Goal: Task Accomplishment & Management: Use online tool/utility

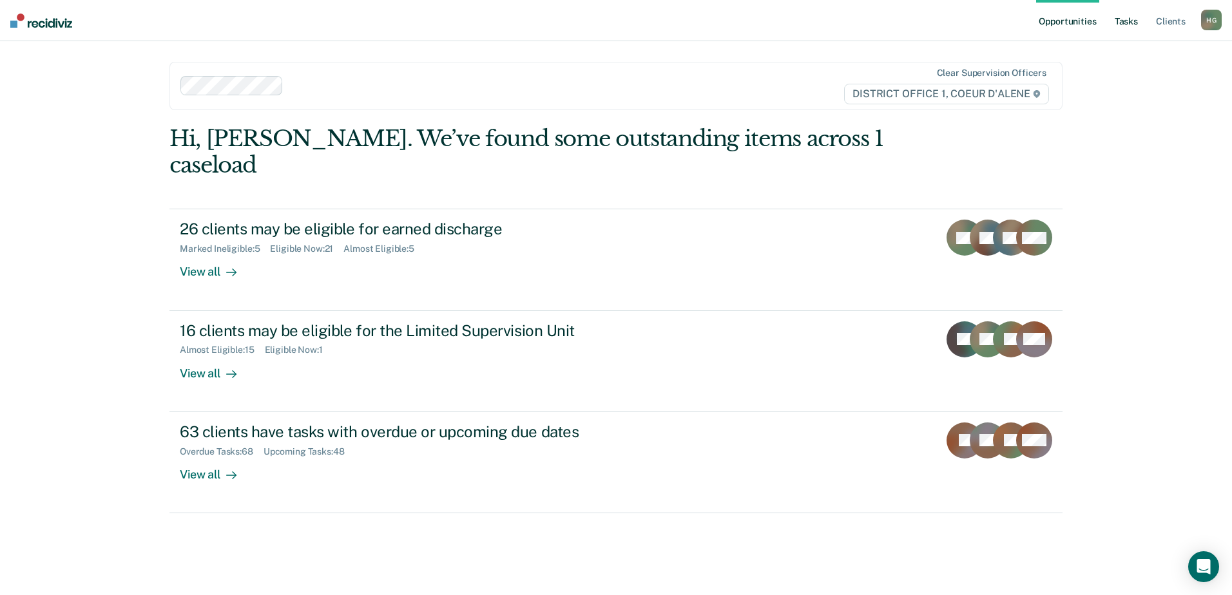
click at [1134, 21] on link "Tasks" at bounding box center [1126, 20] width 28 height 41
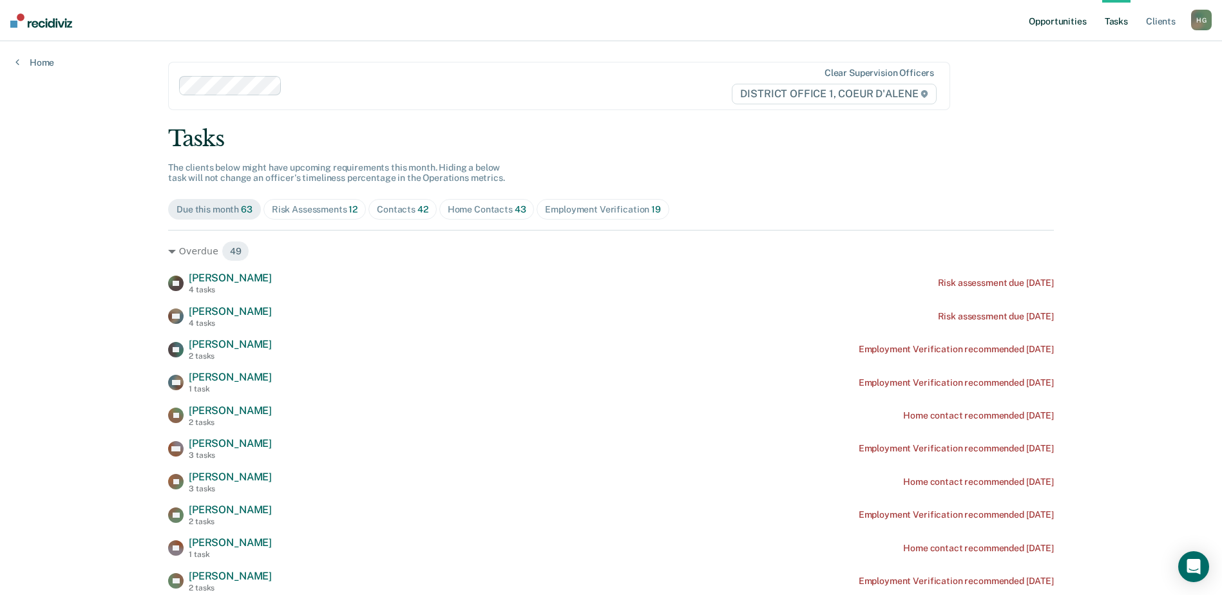
click at [1056, 18] on link "Opportunities" at bounding box center [1057, 20] width 63 height 41
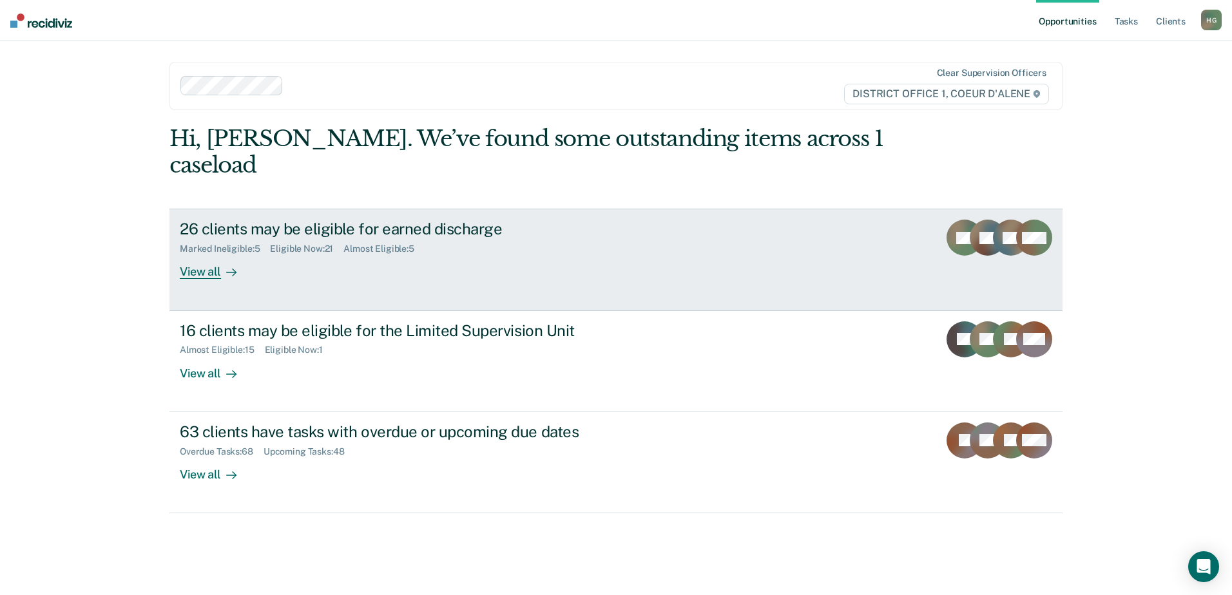
click at [209, 255] on div "View all" at bounding box center [216, 267] width 72 height 25
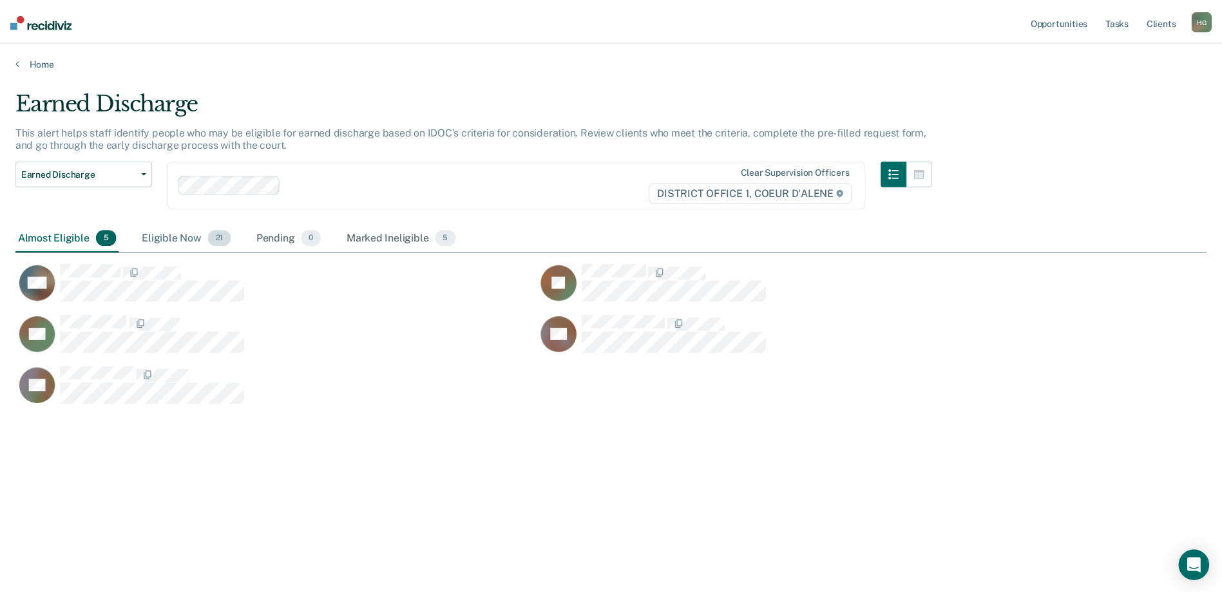
scroll to position [400, 1191]
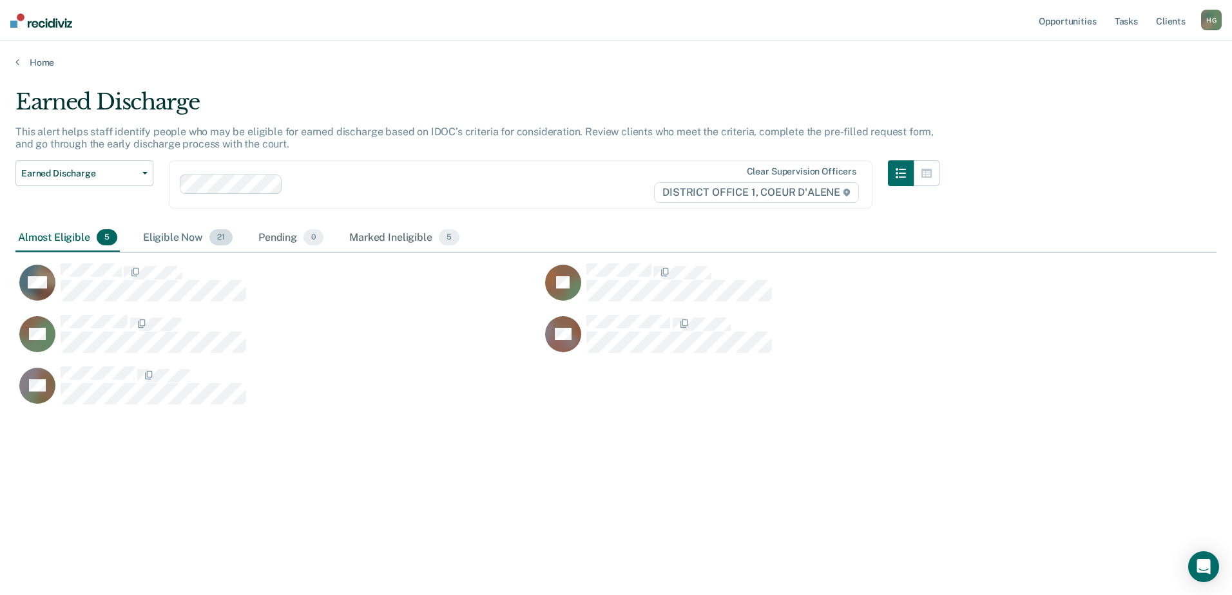
click at [182, 238] on div "Eligible Now 21" at bounding box center [187, 238] width 95 height 28
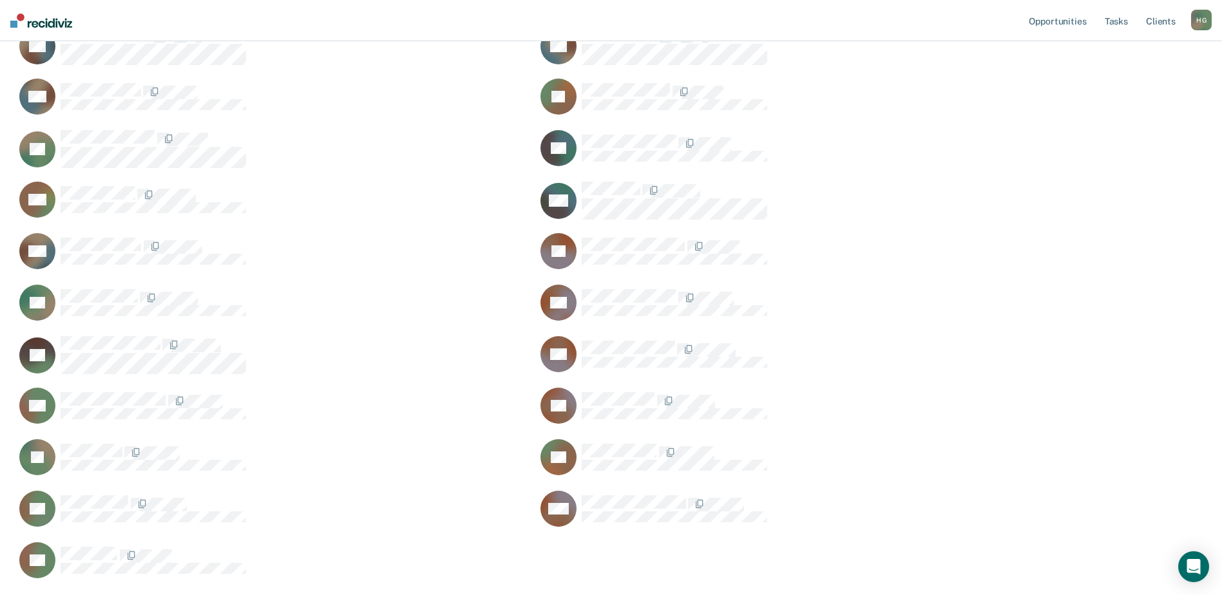
scroll to position [258, 0]
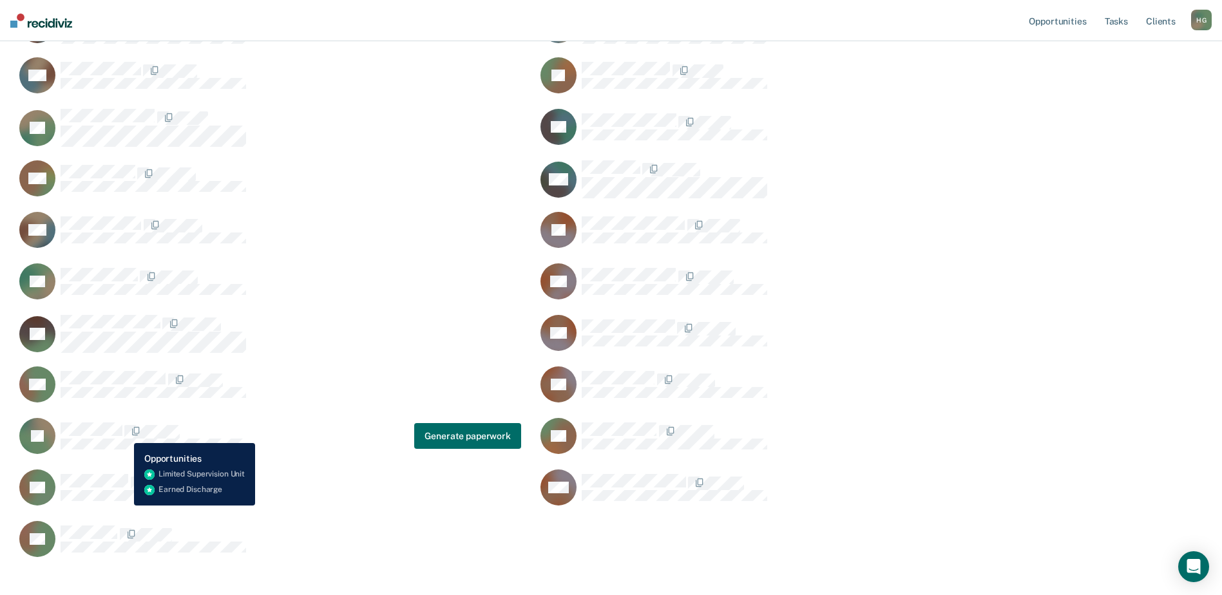
click at [122, 434] on span "CaseloadOpportunityCell-102130" at bounding box center [123, 432] width 3 height 14
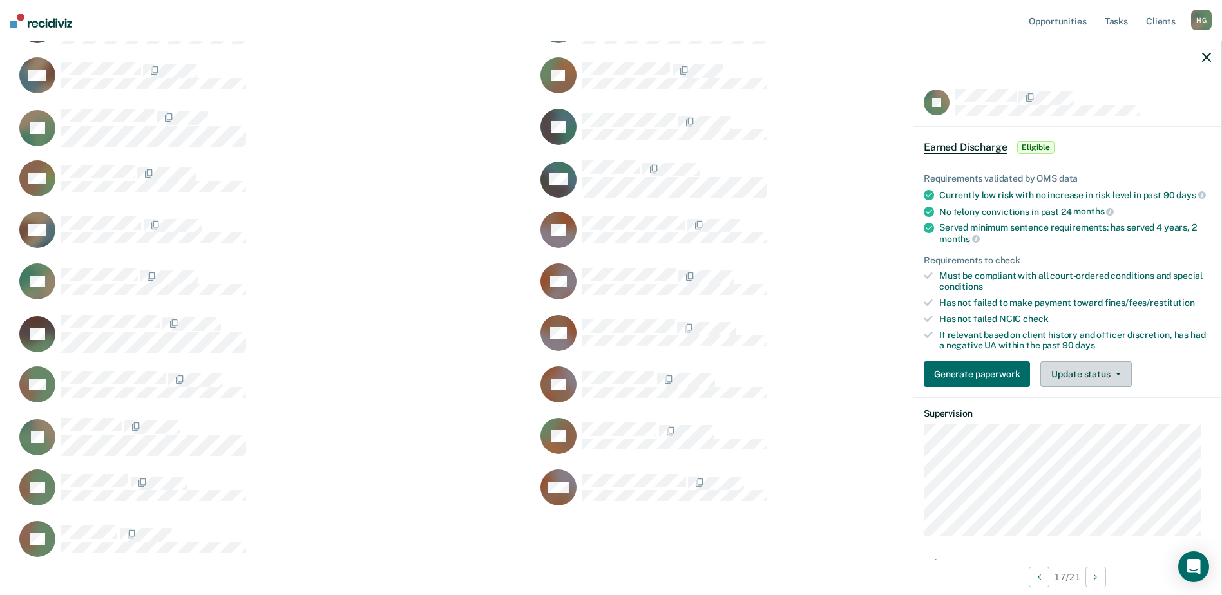
click at [1116, 376] on icon "button" at bounding box center [1118, 374] width 5 height 3
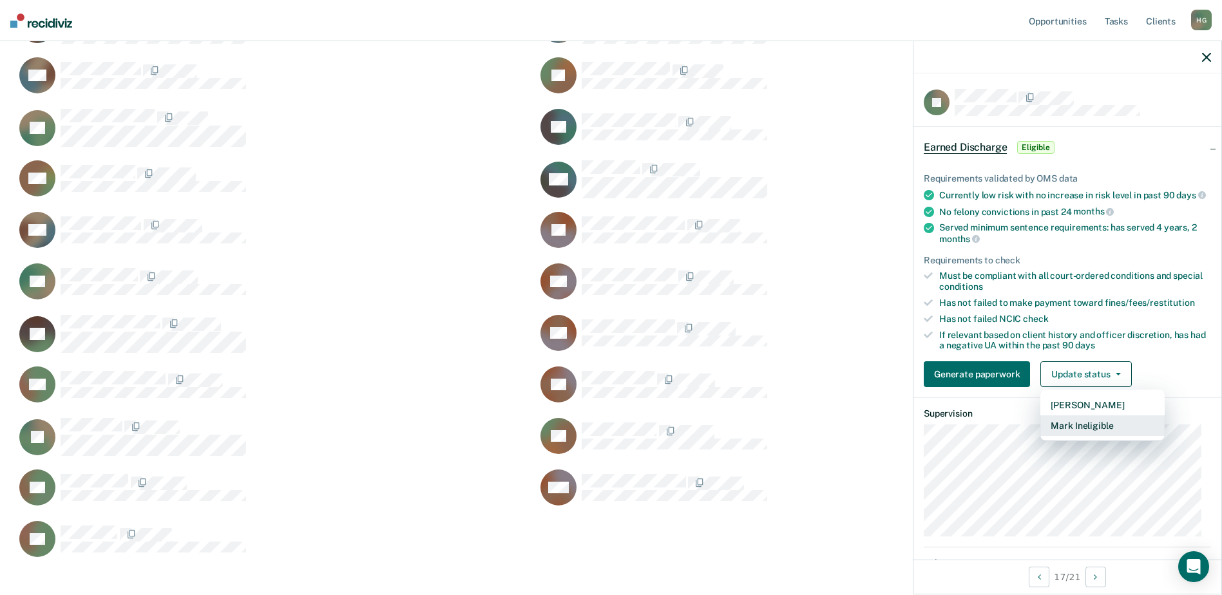
click at [1100, 436] on button "Mark Ineligible" at bounding box center [1103, 426] width 124 height 21
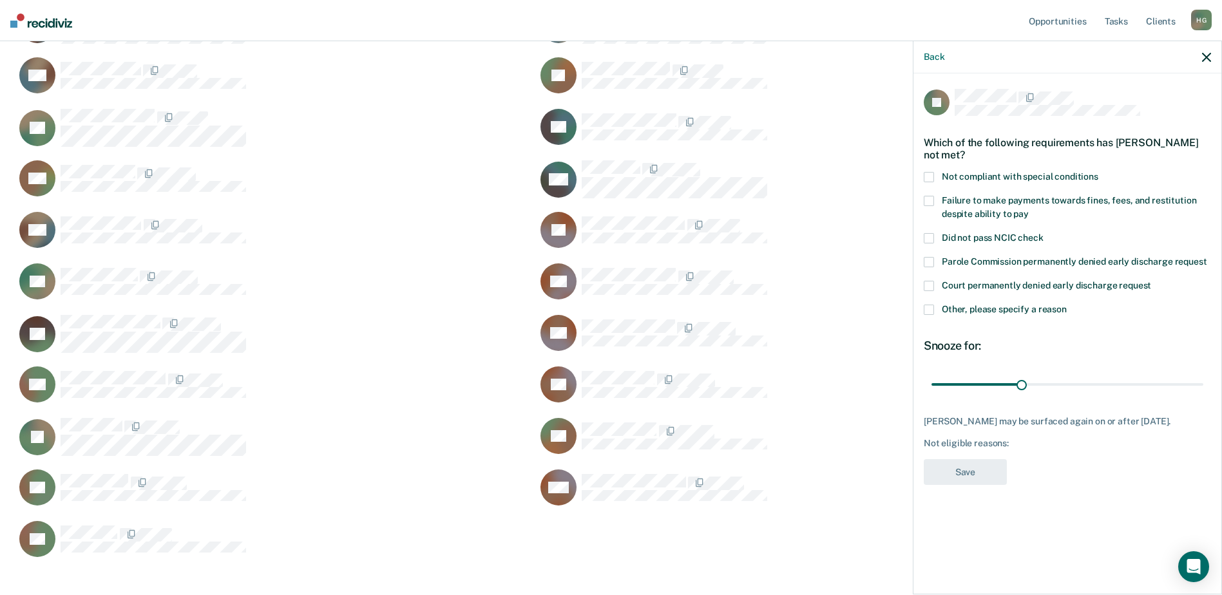
click at [931, 307] on span at bounding box center [929, 310] width 10 height 10
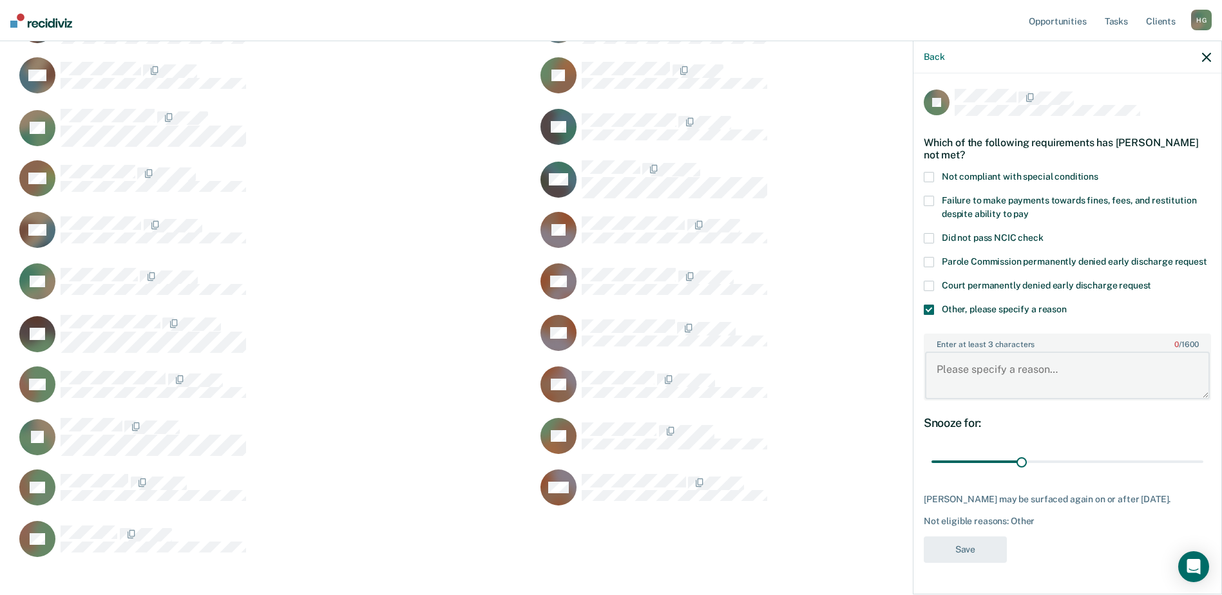
click at [1005, 378] on textarea "Enter at least 3 characters 0 / 1600" at bounding box center [1067, 376] width 285 height 48
type textarea "new crime and PV"
drag, startPoint x: 1025, startPoint y: 459, endPoint x: 1159, endPoint y: 453, distance: 134.2
type input "90"
click at [1204, 464] on input "range" at bounding box center [1068, 462] width 272 height 23
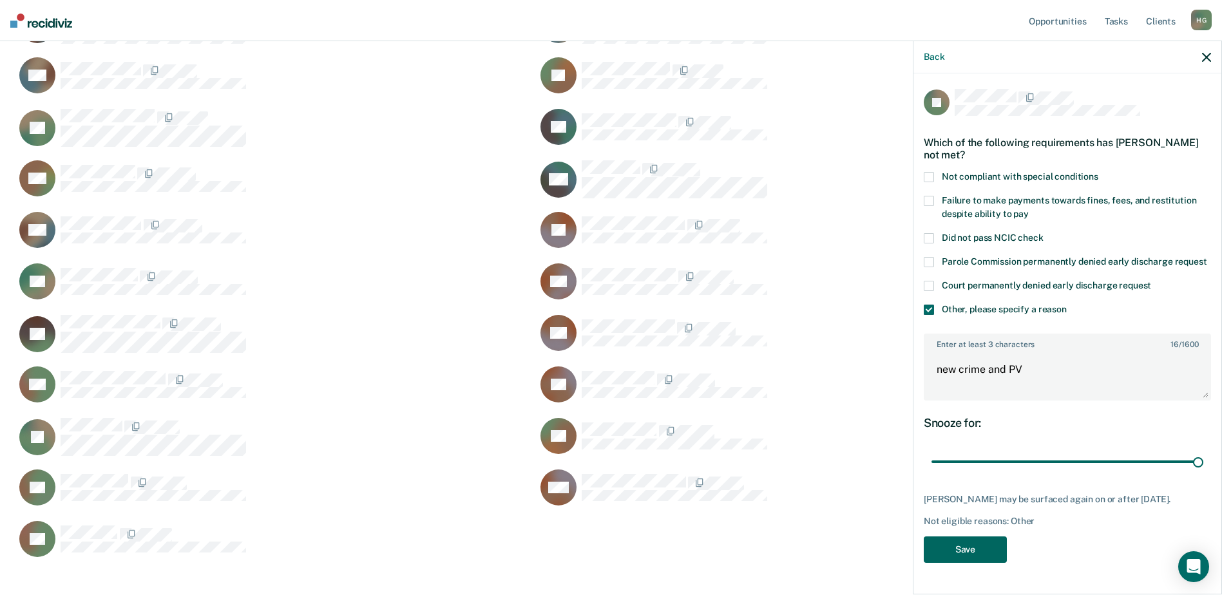
click at [970, 554] on button "Save" at bounding box center [965, 550] width 83 height 26
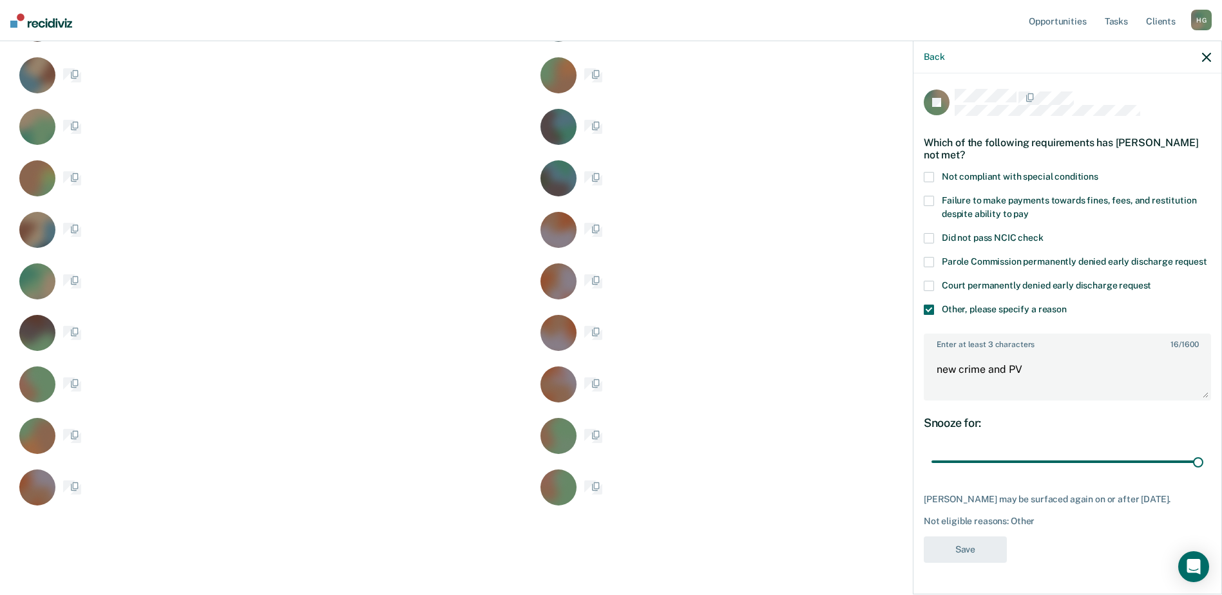
scroll to position [677, 1182]
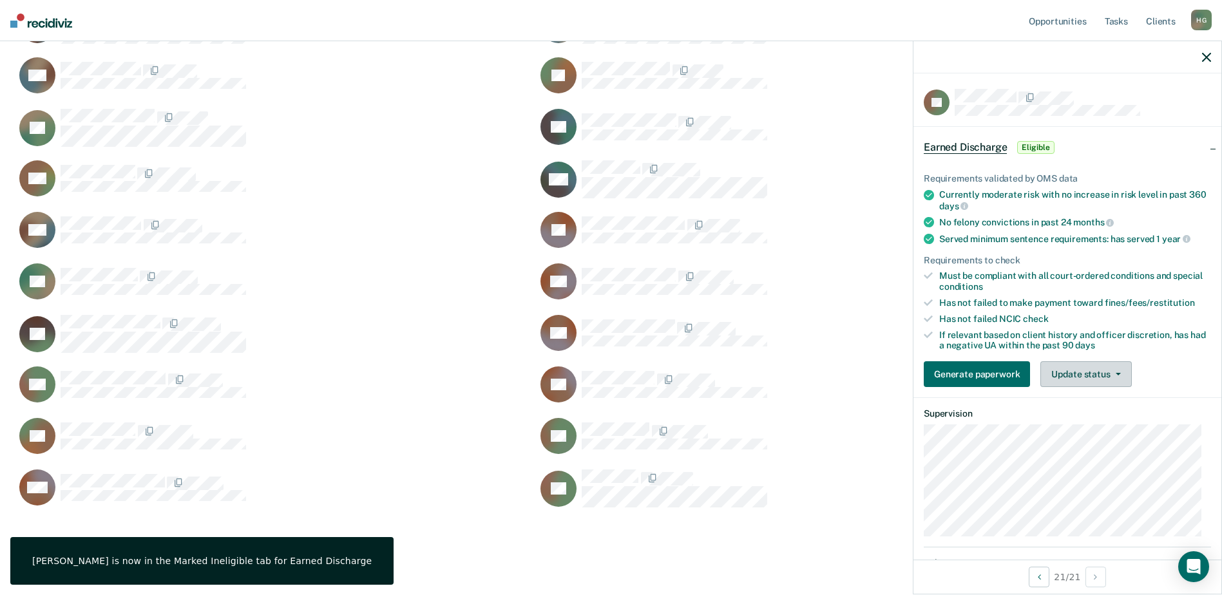
click at [1120, 379] on button "Update status" at bounding box center [1086, 374] width 91 height 26
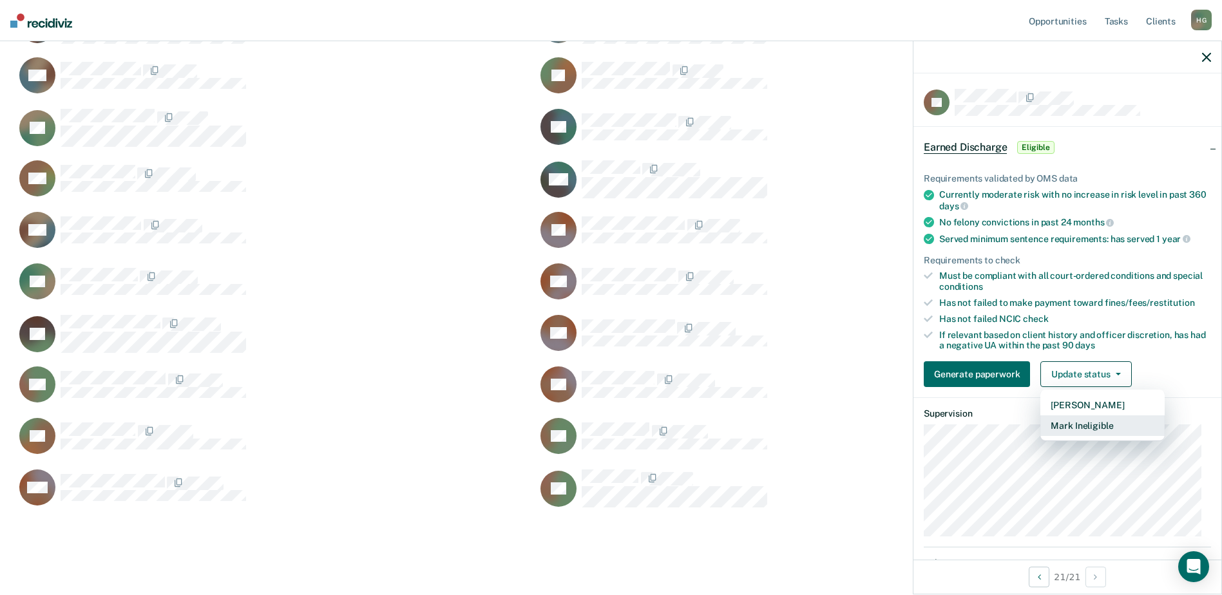
click at [1095, 421] on button "Mark Ineligible" at bounding box center [1103, 426] width 124 height 21
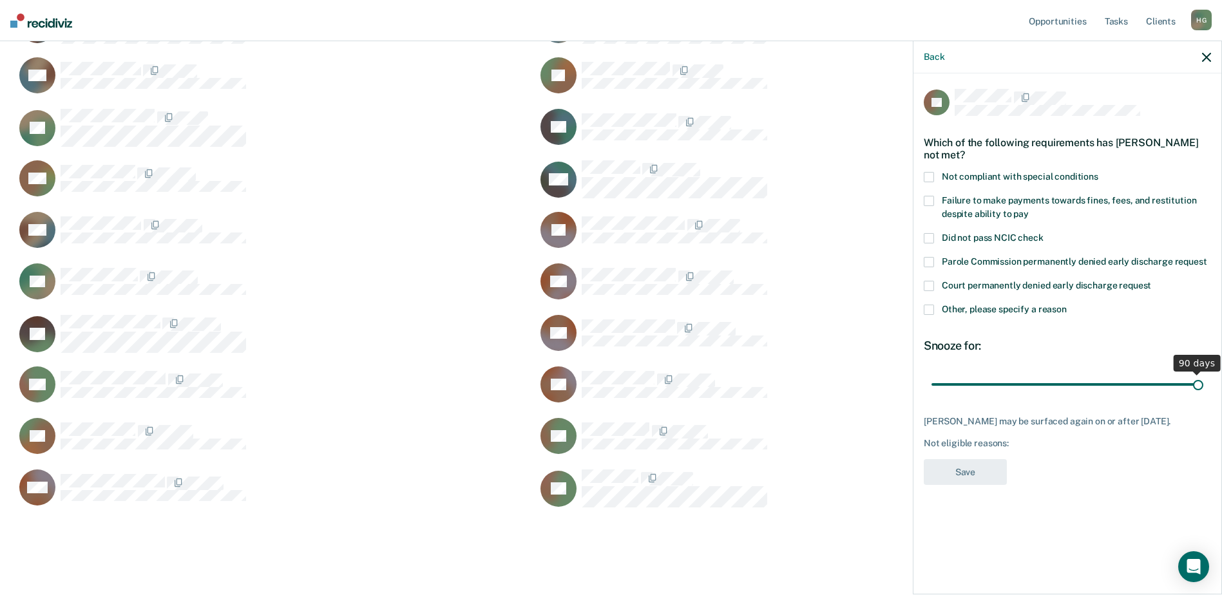
drag, startPoint x: 1023, startPoint y: 383, endPoint x: 1234, endPoint y: 381, distance: 210.7
type input "90"
click at [1204, 381] on input "range" at bounding box center [1068, 384] width 272 height 23
click at [929, 309] on span at bounding box center [929, 310] width 10 height 10
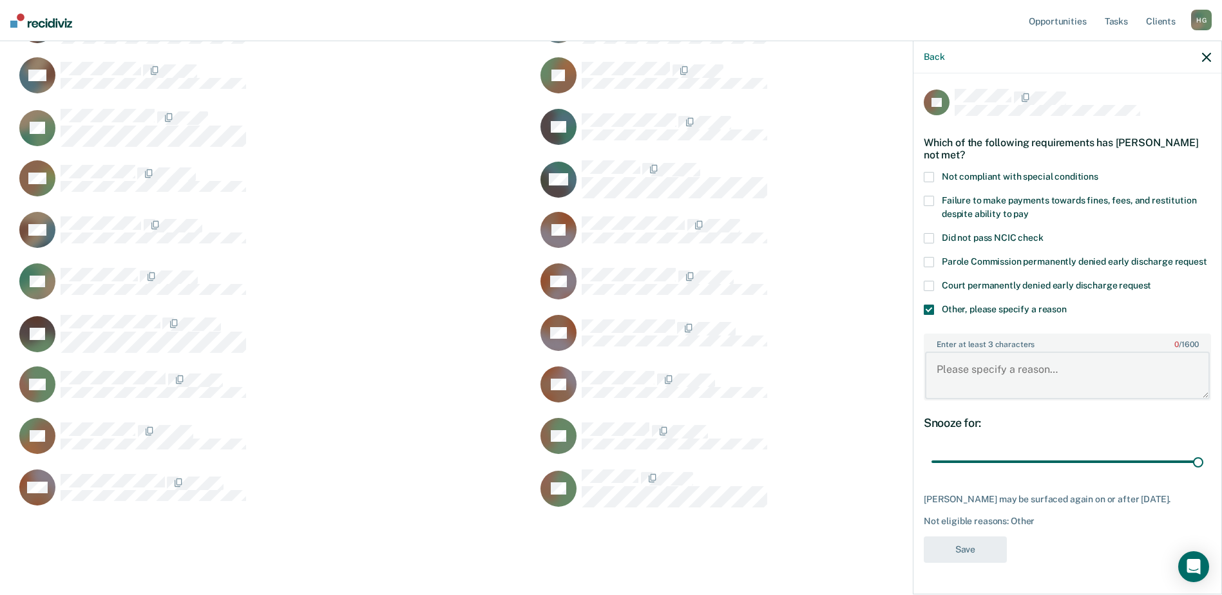
click at [1021, 357] on textarea "Enter at least 3 characters 0 / 1600" at bounding box center [1067, 376] width 285 height 48
click at [1016, 379] on textarea "Enter at least 3 characters 0 / 1600" at bounding box center [1067, 376] width 285 height 48
type textarea "v"
click at [1084, 372] on textarea "PV" at bounding box center [1067, 376] width 285 height 48
type textarea "Parole Violation"
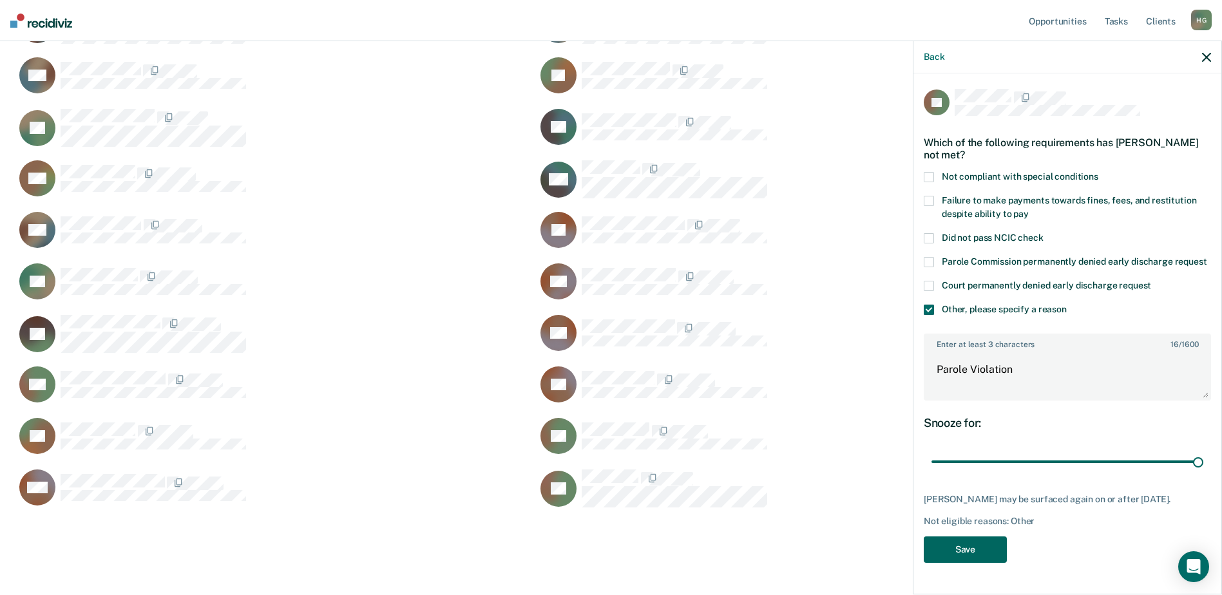
click at [965, 553] on button "Save" at bounding box center [965, 550] width 83 height 26
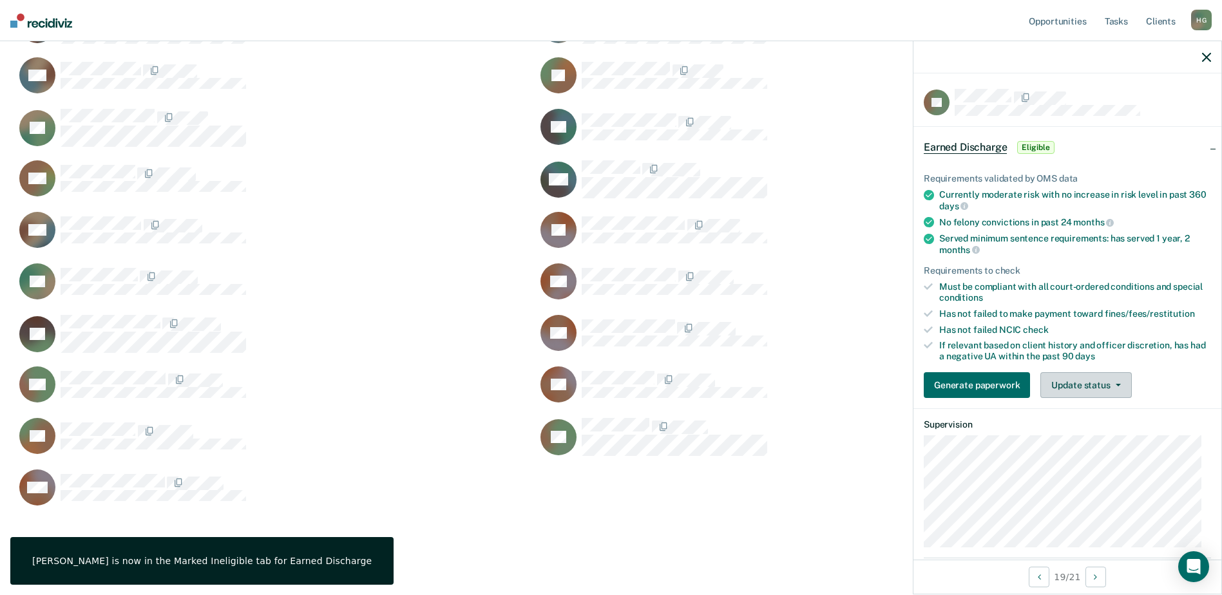
click at [1118, 382] on button "Update status" at bounding box center [1086, 385] width 91 height 26
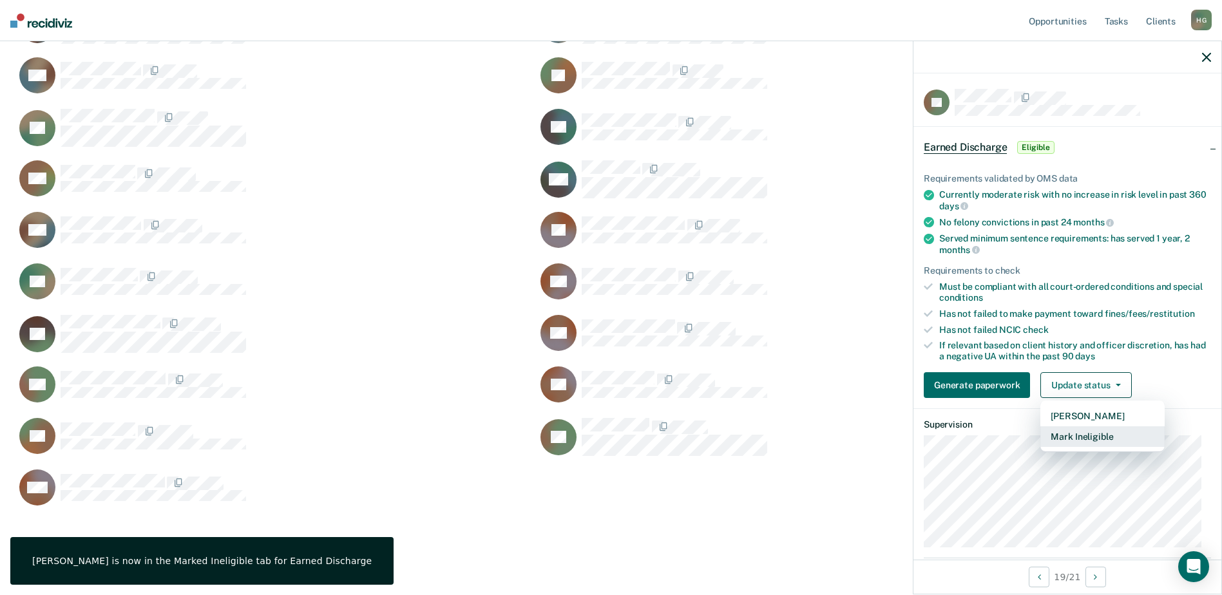
click at [1070, 436] on button "Mark Ineligible" at bounding box center [1103, 437] width 124 height 21
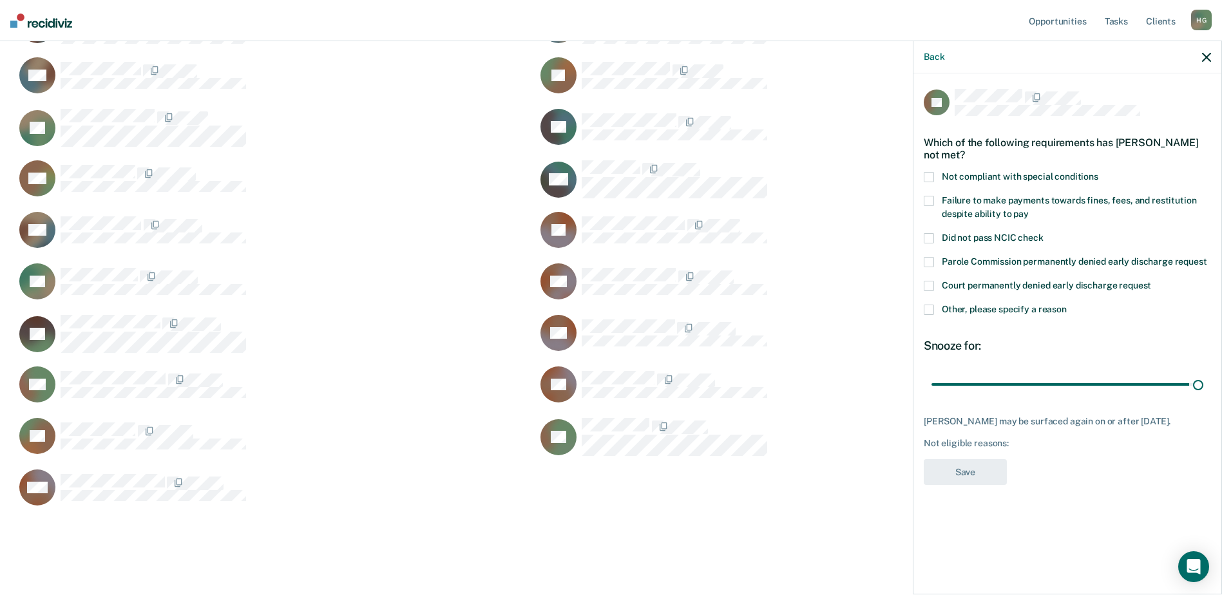
drag, startPoint x: 1021, startPoint y: 383, endPoint x: 1212, endPoint y: 410, distance: 192.7
type input "90"
click at [1204, 396] on input "range" at bounding box center [1068, 384] width 272 height 23
click at [930, 309] on span at bounding box center [929, 310] width 10 height 10
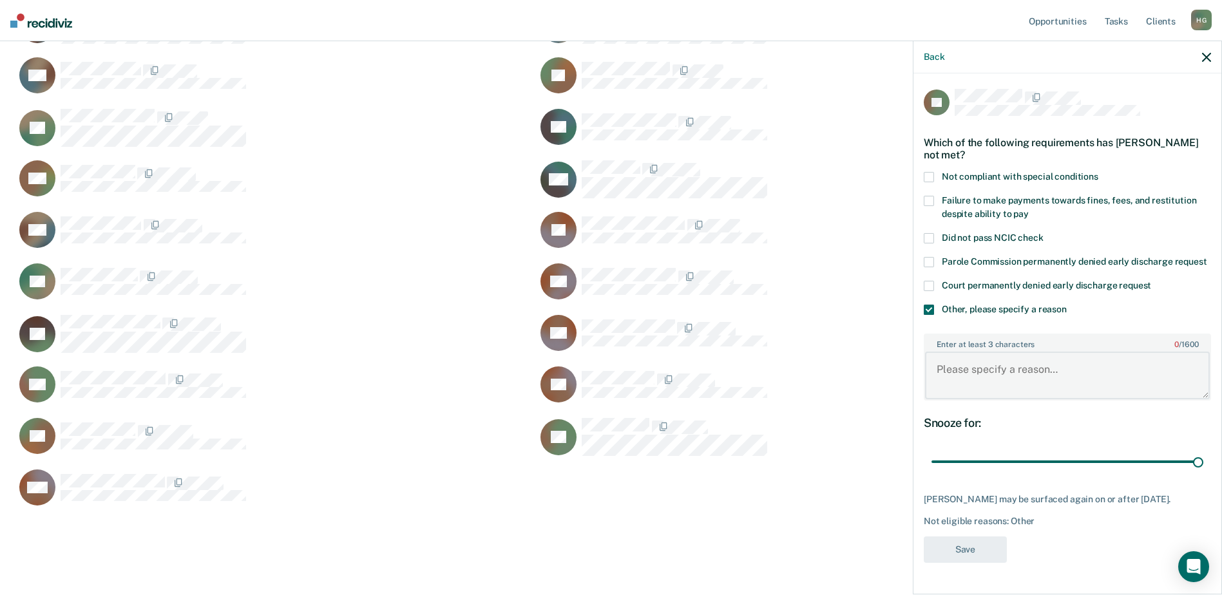
drag, startPoint x: 987, startPoint y: 374, endPoint x: 999, endPoint y: 370, distance: 12.8
click at [988, 374] on textarea "Enter at least 3 characters 0 / 1600" at bounding box center [1067, 376] width 285 height 48
type textarea "marijuana use"
drag, startPoint x: 952, startPoint y: 541, endPoint x: 973, endPoint y: 528, distance: 24.0
click at [953, 541] on button "Save" at bounding box center [965, 550] width 83 height 26
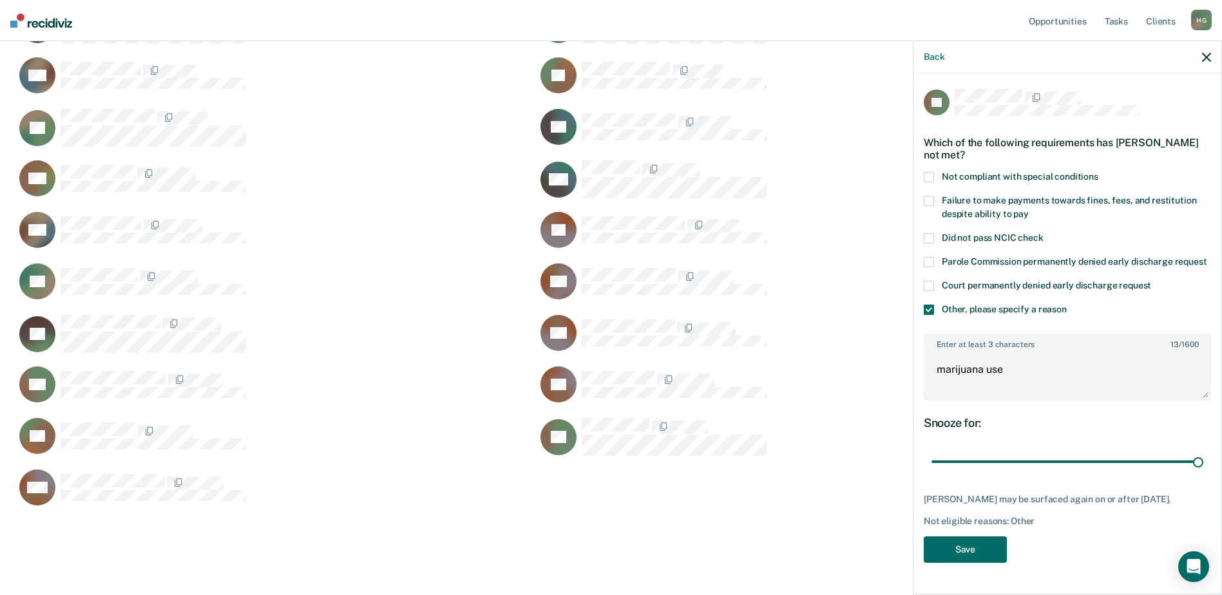
scroll to position [224, 0]
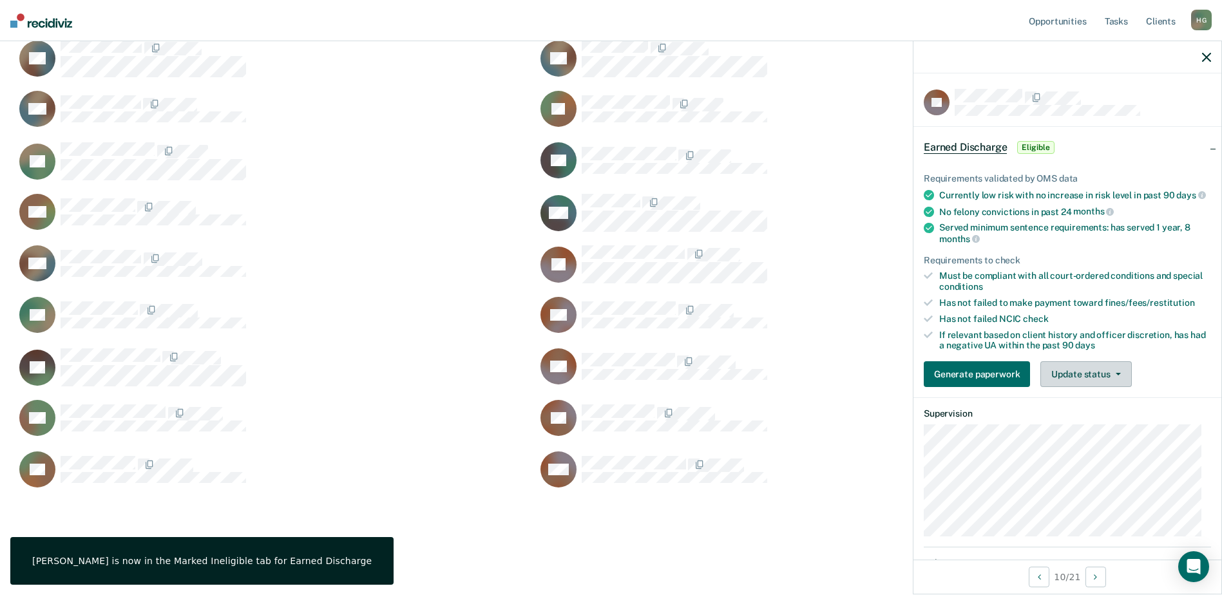
click at [1092, 385] on button "Update status" at bounding box center [1086, 374] width 91 height 26
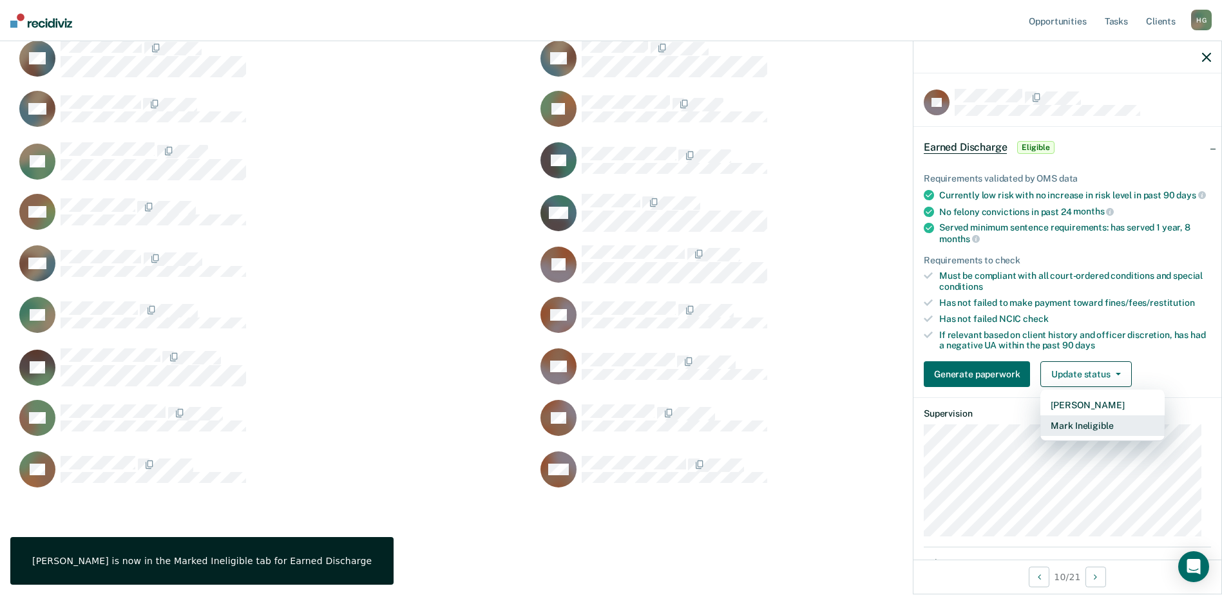
click at [1076, 434] on button "Mark Ineligible" at bounding box center [1103, 426] width 124 height 21
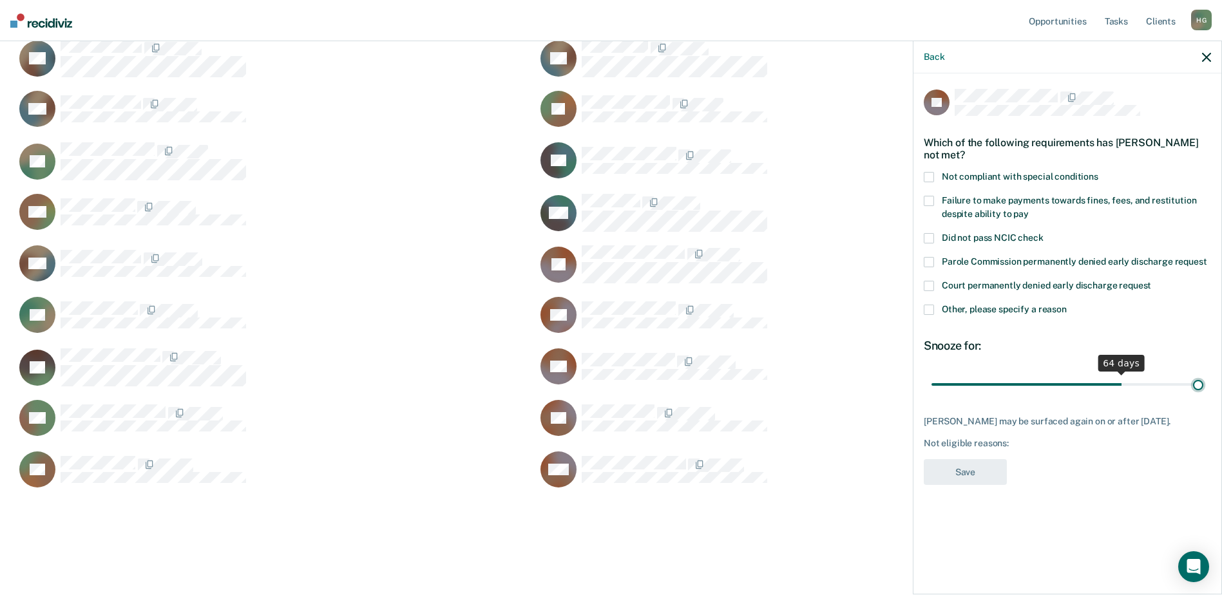
drag, startPoint x: 1025, startPoint y: 384, endPoint x: 1231, endPoint y: 363, distance: 207.2
type input "90"
click at [1204, 373] on input "range" at bounding box center [1068, 384] width 272 height 23
click at [929, 313] on span at bounding box center [929, 310] width 10 height 10
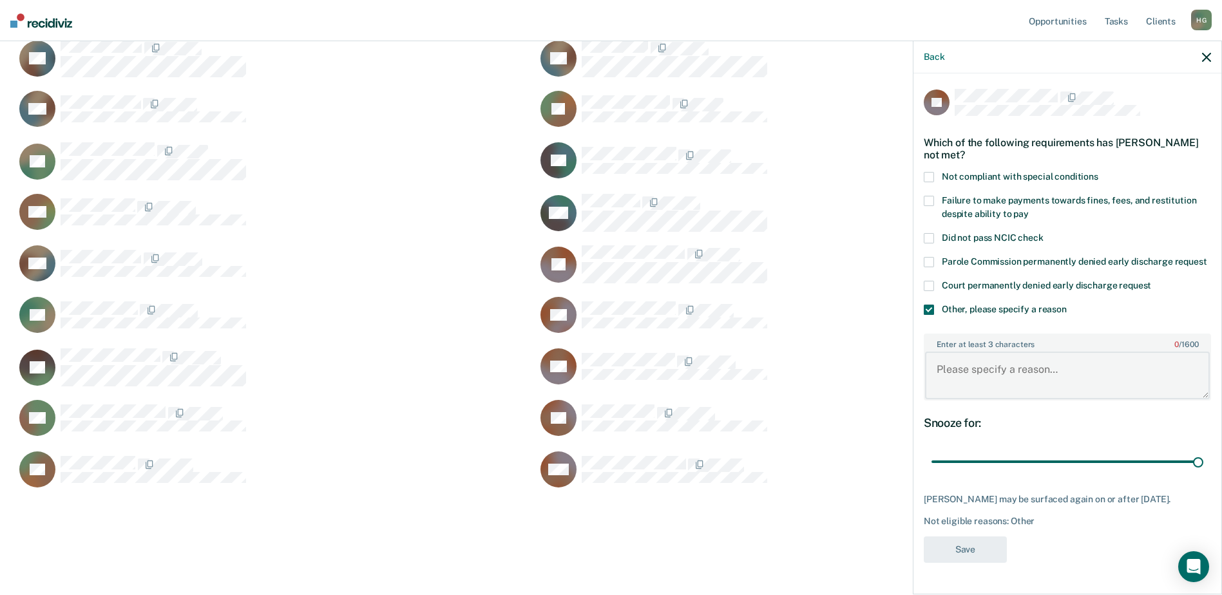
drag, startPoint x: 989, startPoint y: 377, endPoint x: 1001, endPoint y: 375, distance: 12.4
click at [990, 376] on textarea "Enter at least 3 characters 0 / 1600" at bounding box center [1067, 376] width 285 height 48
type textarea "[MEDICAL_DATA]"
click at [971, 563] on button "Save" at bounding box center [965, 550] width 83 height 26
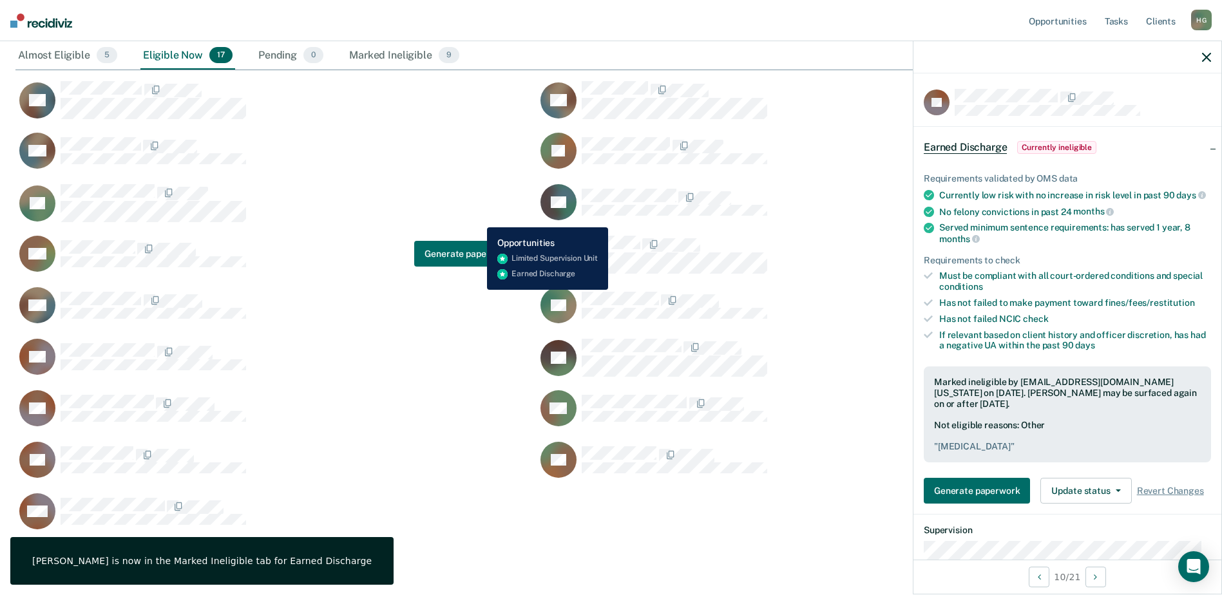
scroll to position [160, 0]
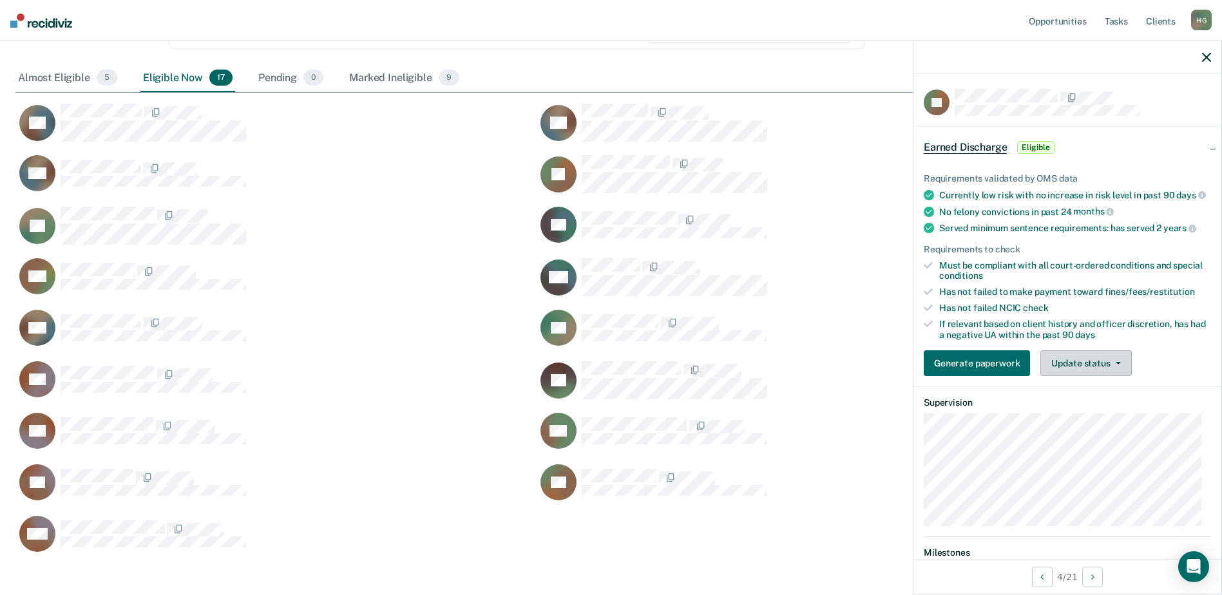
click at [1090, 372] on button "Update status" at bounding box center [1086, 364] width 91 height 26
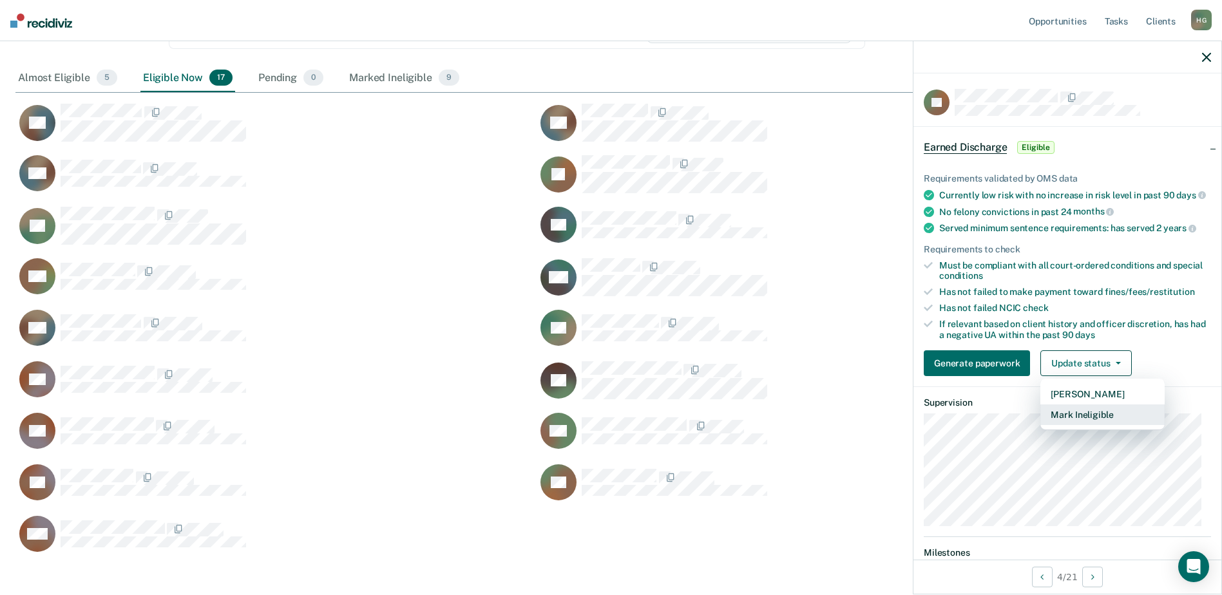
click at [1077, 422] on button "Mark Ineligible" at bounding box center [1103, 415] width 124 height 21
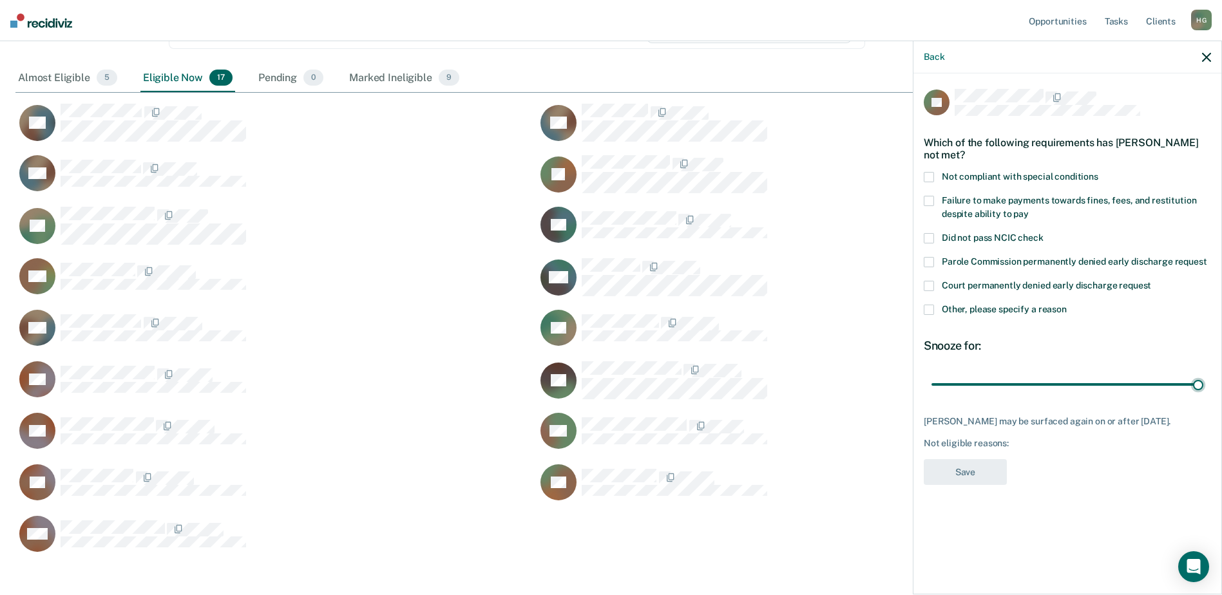
drag, startPoint x: 1019, startPoint y: 383, endPoint x: 1137, endPoint y: 361, distance: 120.1
type input "90"
click at [1204, 383] on input "range" at bounding box center [1068, 384] width 272 height 23
click at [925, 307] on span at bounding box center [929, 310] width 10 height 10
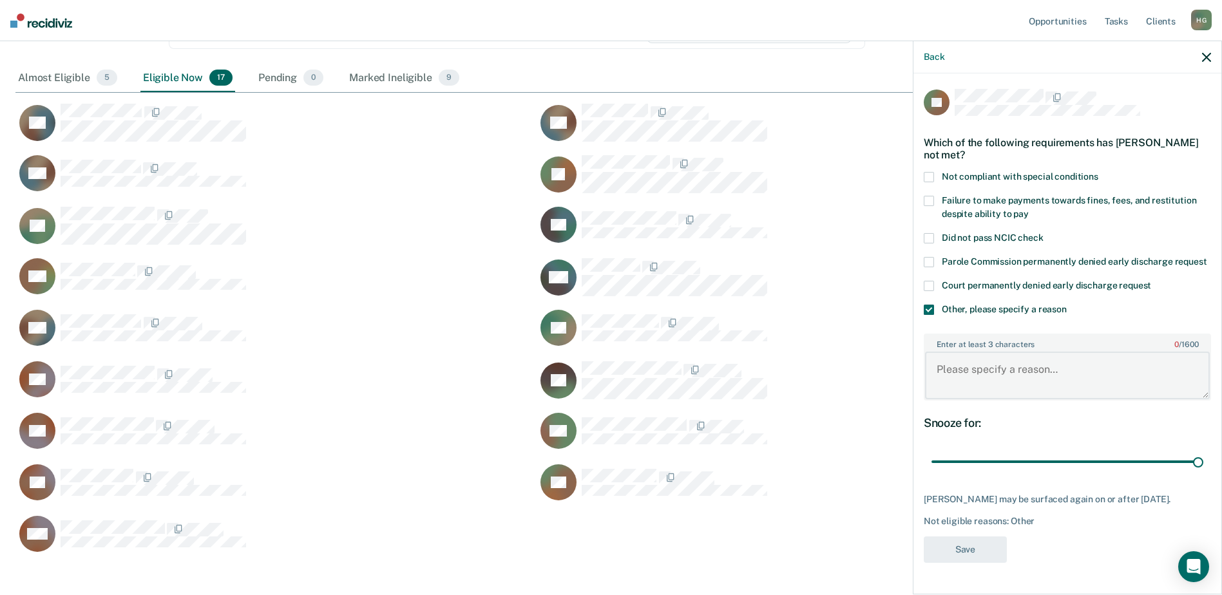
drag, startPoint x: 988, startPoint y: 378, endPoint x: 1012, endPoint y: 368, distance: 26.6
click at [998, 373] on textarea "Enter at least 3 characters 0 / 1600" at bounding box center [1067, 376] width 285 height 48
type textarea "new crime-PV"
click at [974, 563] on button "Save" at bounding box center [965, 550] width 83 height 26
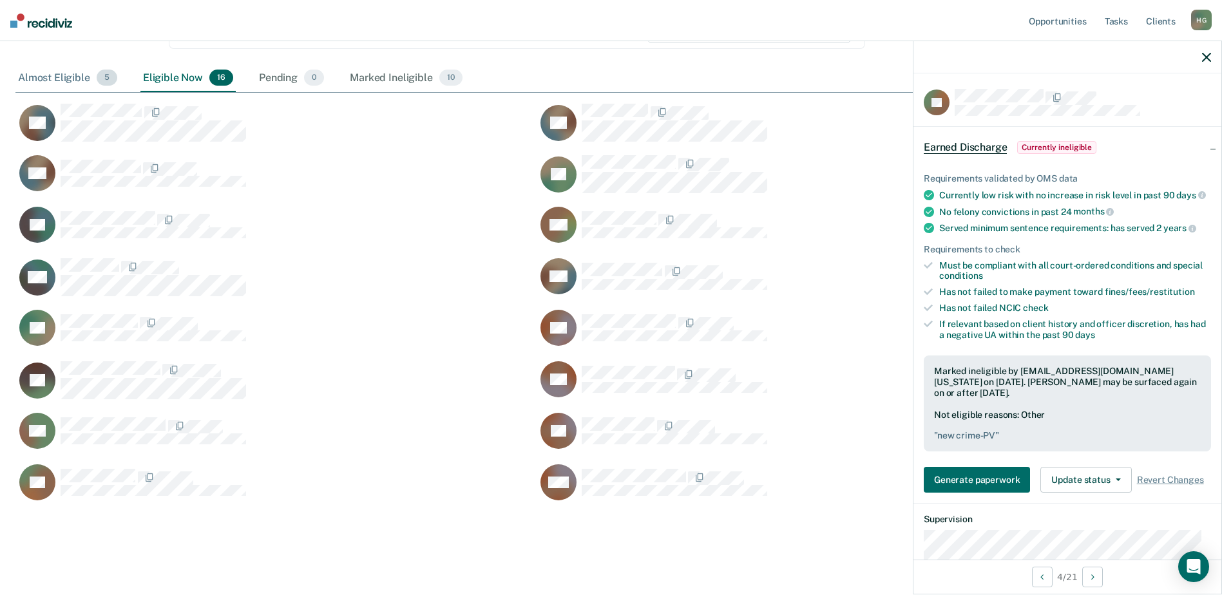
click at [48, 81] on div "Almost Eligible 5" at bounding box center [67, 78] width 104 height 28
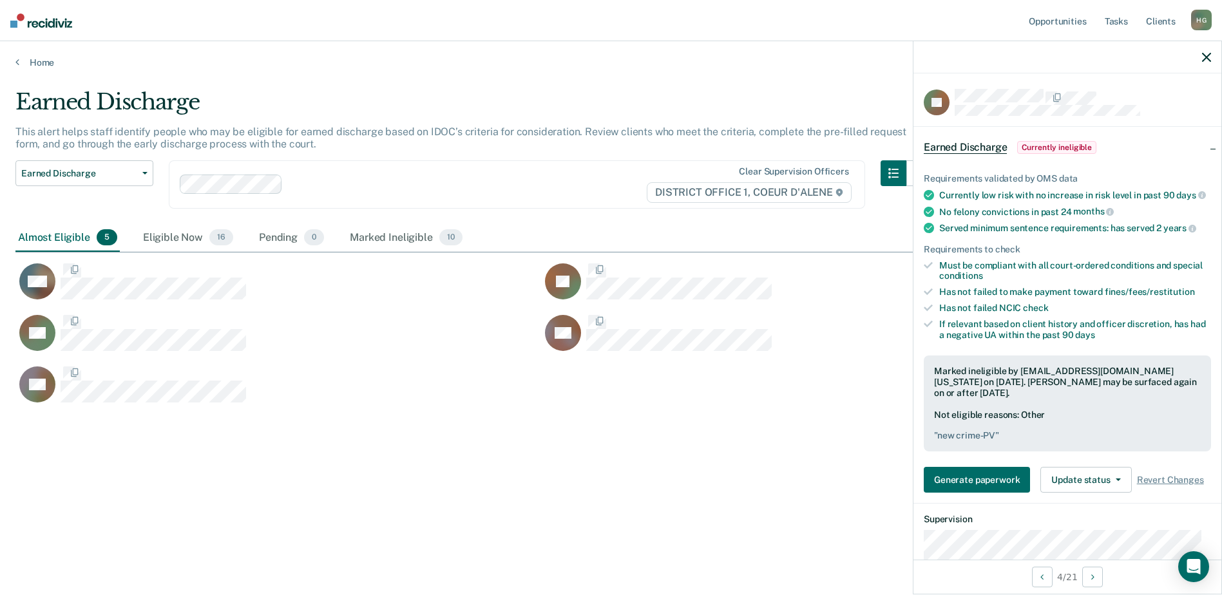
scroll to position [10, 10]
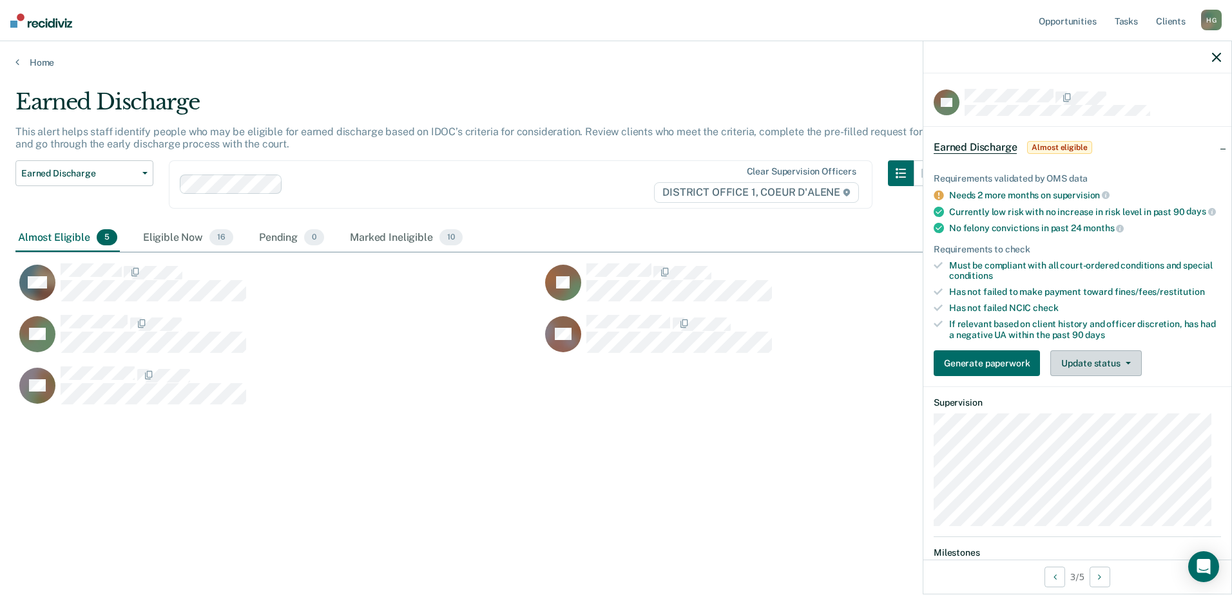
click at [1123, 374] on button "Update status" at bounding box center [1095, 364] width 91 height 26
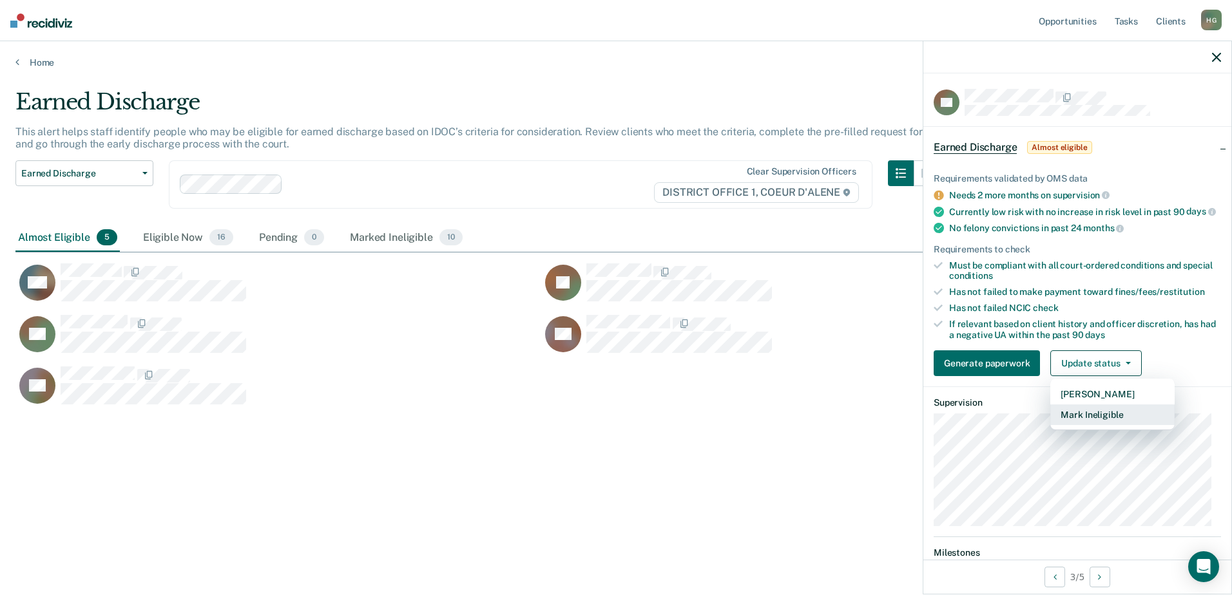
click at [1101, 421] on button "Mark Ineligible" at bounding box center [1112, 415] width 124 height 21
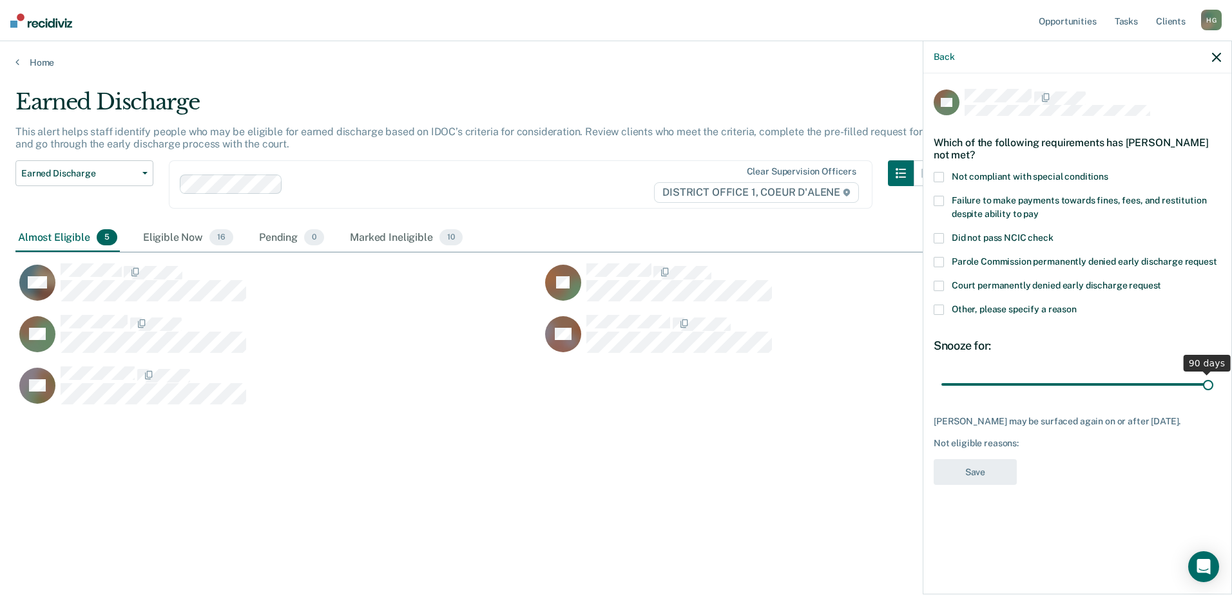
drag, startPoint x: 1029, startPoint y: 385, endPoint x: 1234, endPoint y: 382, distance: 204.9
type input "90"
click at [1213, 382] on input "range" at bounding box center [1077, 384] width 272 height 23
click at [945, 310] on label "Other, please specify a reason" at bounding box center [1077, 312] width 287 height 14
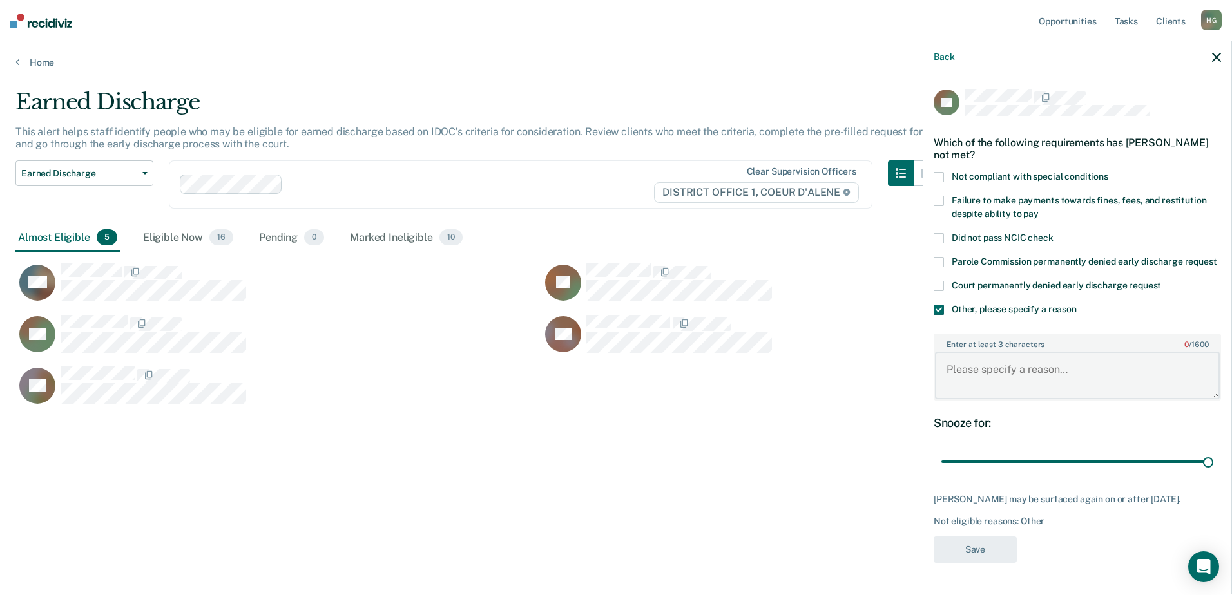
click at [991, 368] on textarea "Enter at least 3 characters 0 / 1600" at bounding box center [1077, 376] width 285 height 48
type textarea "new crime-PV"
click at [979, 548] on button "Save" at bounding box center [975, 550] width 83 height 26
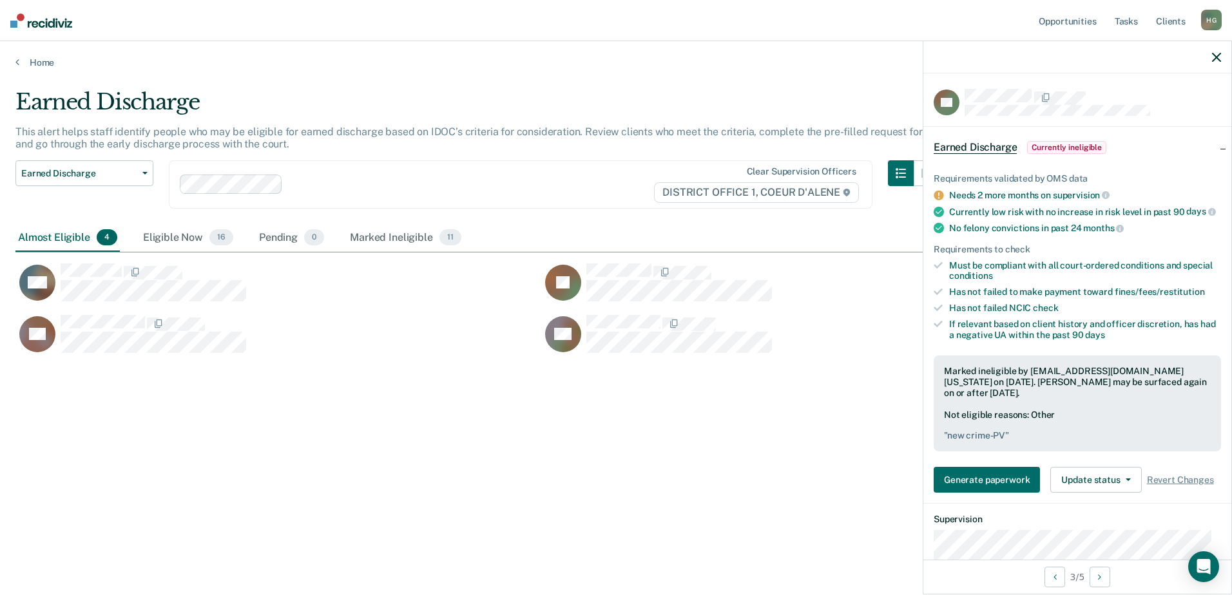
click at [623, 126] on div "This alert helps staff identify people who may be eligible for earned discharge…" at bounding box center [477, 143] width 924 height 35
click at [34, 65] on link "Home" at bounding box center [615, 63] width 1201 height 12
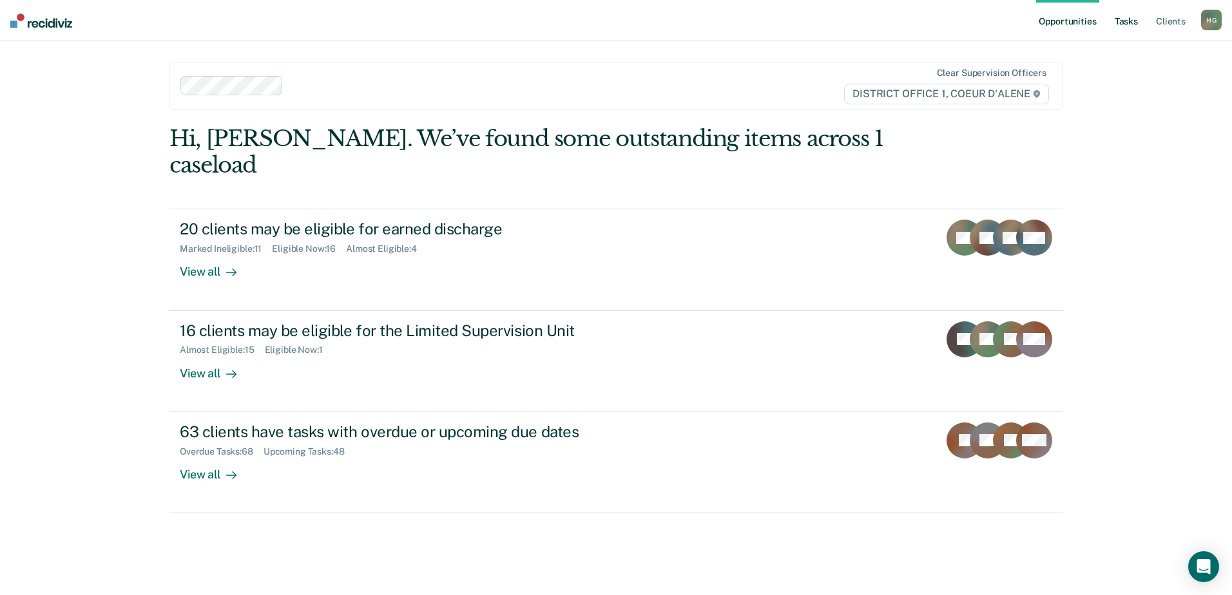
click at [1113, 25] on link "Tasks" at bounding box center [1126, 20] width 28 height 41
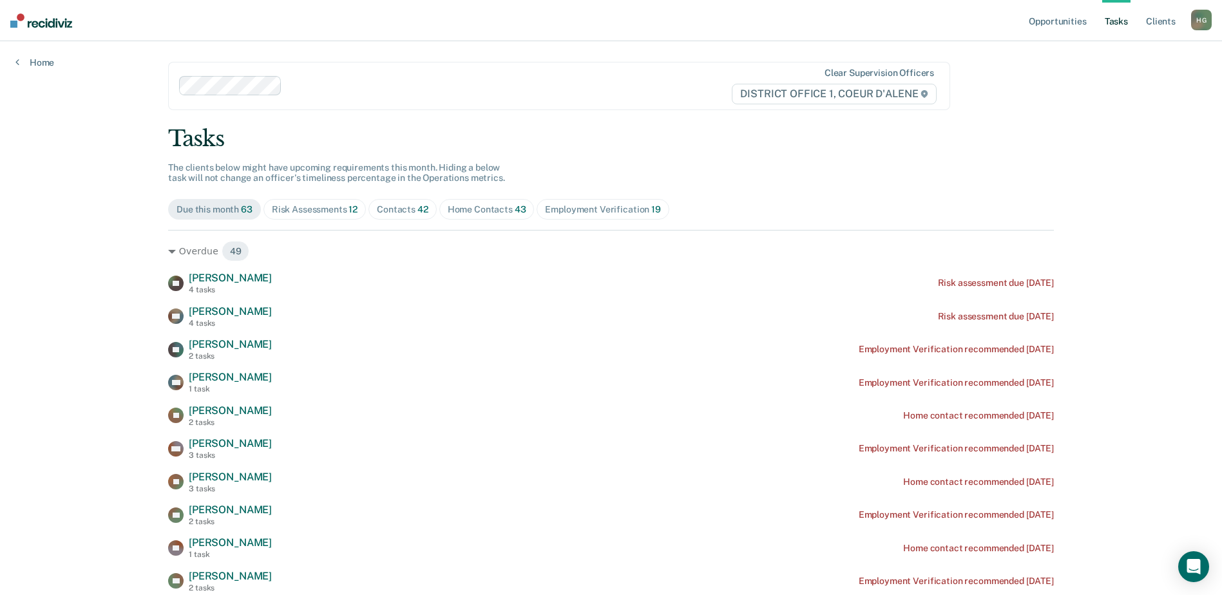
click at [295, 212] on div "Risk Assessments 12" at bounding box center [315, 209] width 86 height 11
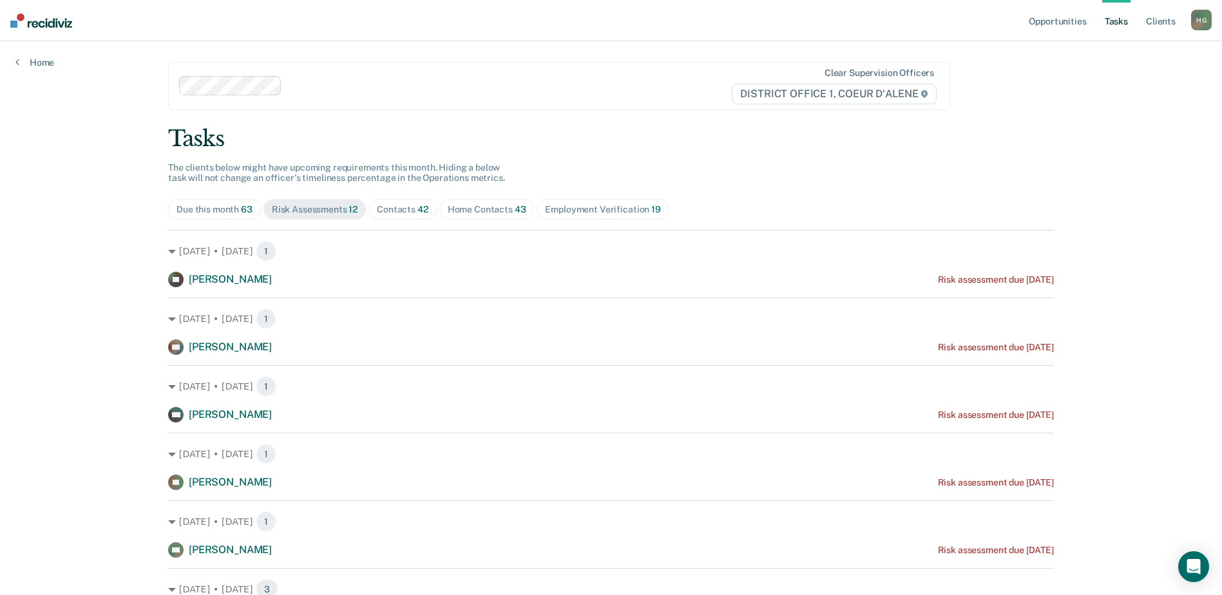
click at [408, 201] on span "Contacts 42" at bounding box center [403, 209] width 68 height 21
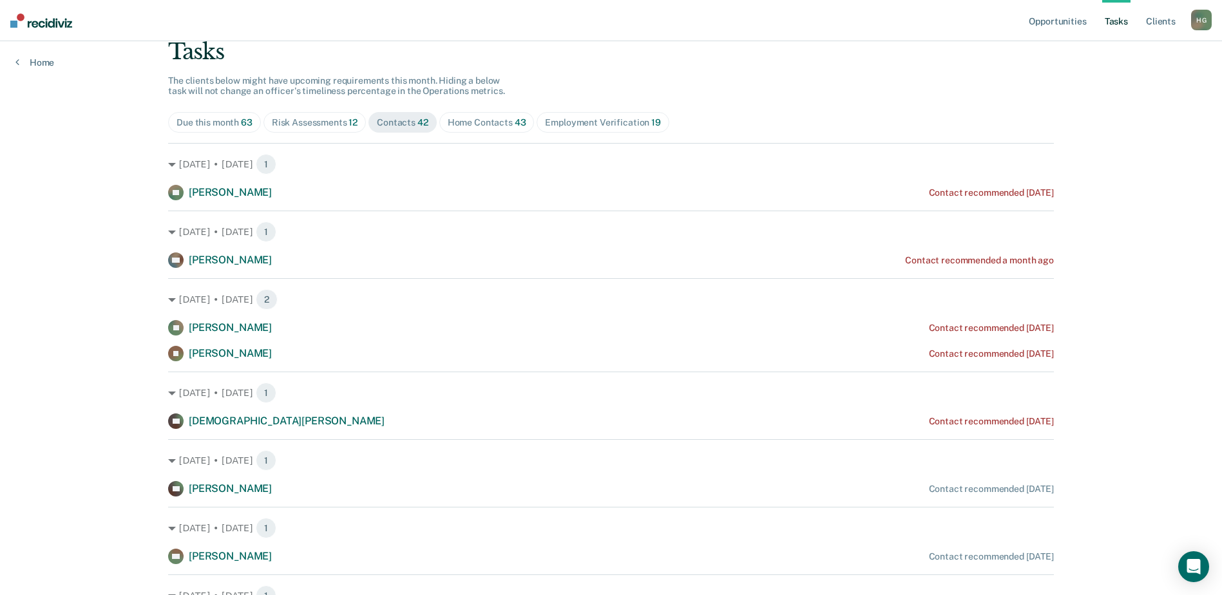
scroll to position [64, 0]
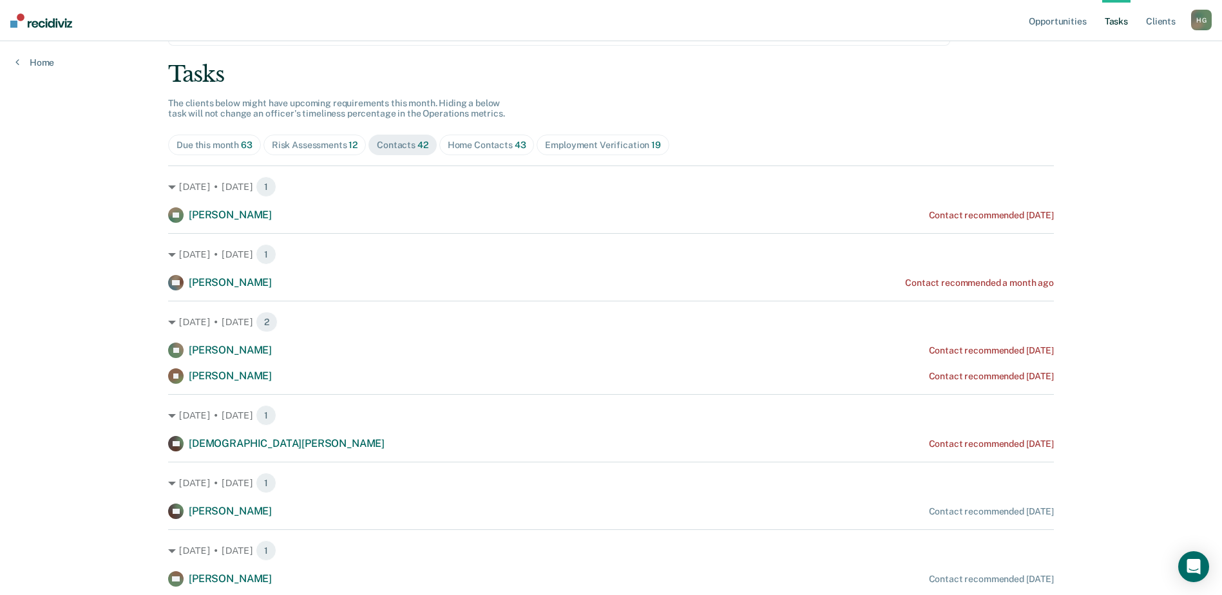
click at [302, 149] on div "Risk Assessments 12" at bounding box center [315, 145] width 86 height 11
